Goal: Find contact information: Find contact information

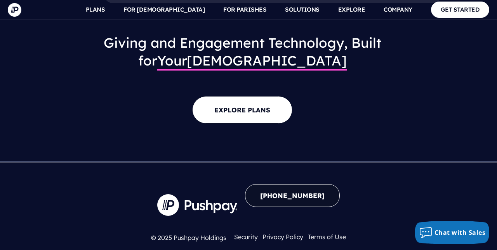
scroll to position [834, 0]
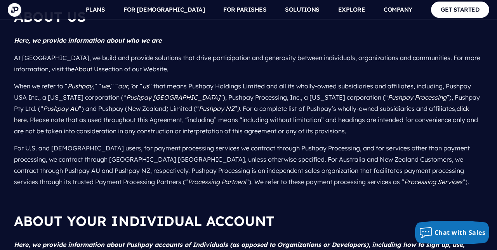
scroll to position [814, 0]
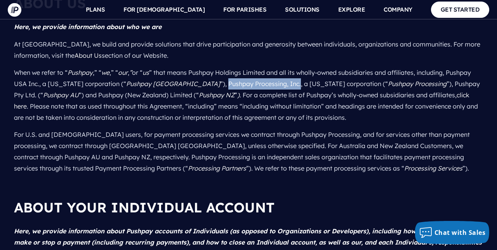
drag, startPoint x: 166, startPoint y: 67, endPoint x: 238, endPoint y: 67, distance: 71.4
click at [238, 67] on p "When we refer to “ Pushpay ,” “ we ,” “ our , ” or “ us ” that means Pushpay Ho…" at bounding box center [248, 95] width 469 height 62
copy p "Pushpay Processing, Inc."
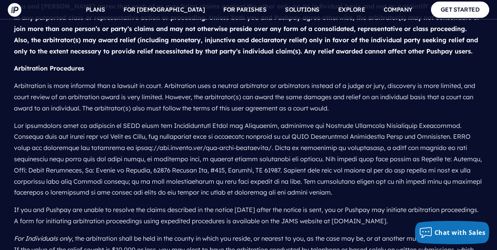
scroll to position [3284, 0]
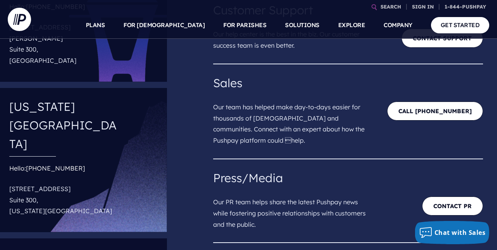
scroll to position [124, 0]
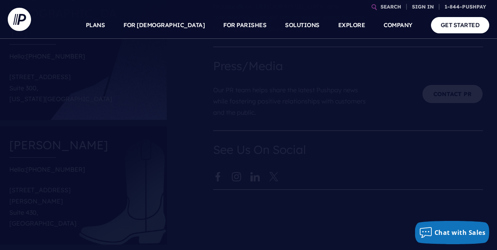
scroll to position [174, 0]
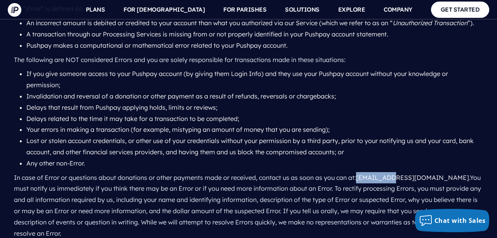
drag, startPoint x: 358, startPoint y: 141, endPoint x: 420, endPoint y: 142, distance: 62.8
click at [412, 169] on p "In case of Error or questions about donations or other payments made or receive…" at bounding box center [248, 205] width 469 height 73
drag, startPoint x: 421, startPoint y: 143, endPoint x: 358, endPoint y: 140, distance: 62.6
click at [358, 169] on p "In case of Error or questions about donations or other payments made or receive…" at bounding box center [248, 205] width 469 height 73
copy p "care@pushpay.com ."
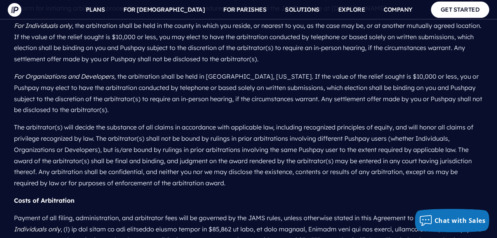
scroll to position [3938, 0]
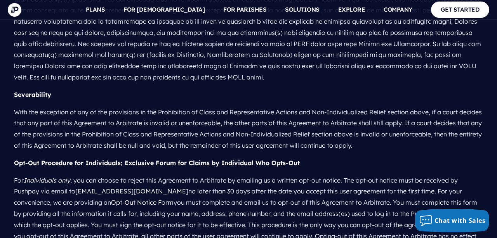
click at [357, 172] on p "For Individuals only , you can choose to reject this Agreement to Arbitrate by …" at bounding box center [248, 214] width 469 height 85
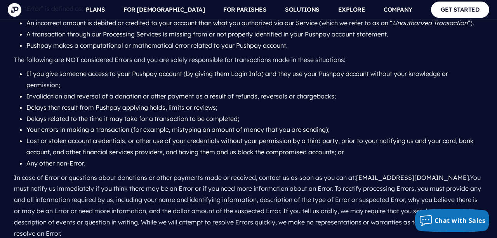
scroll to position [3891, 0]
